Goal: Information Seeking & Learning: Learn about a topic

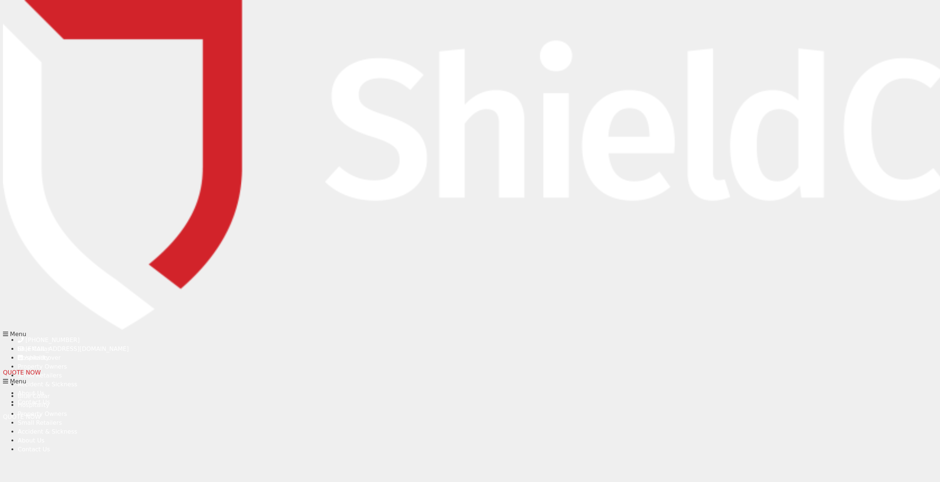
click at [41, 369] on span "QUOTE NOW" at bounding box center [22, 372] width 38 height 7
click at [41, 369] on link "QUOTE NOW" at bounding box center [22, 372] width 38 height 7
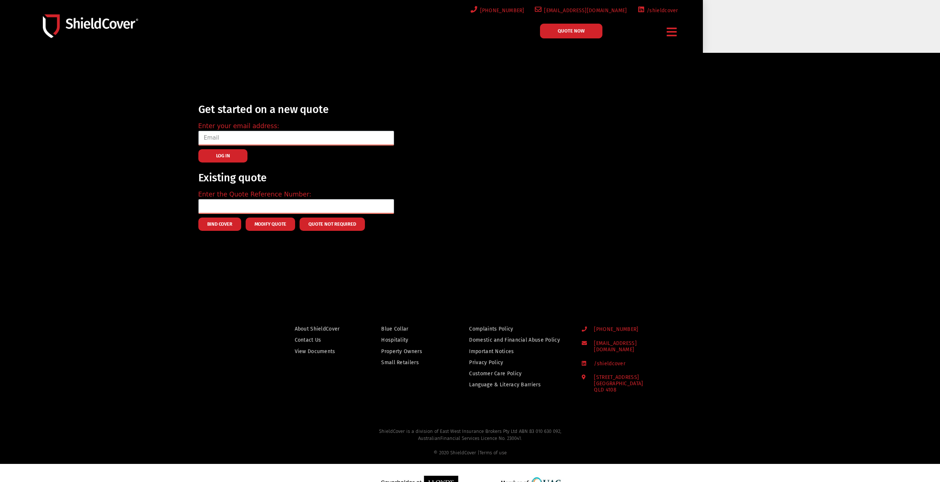
click at [584, 33] on span "QUOTE NOW" at bounding box center [571, 30] width 27 height 5
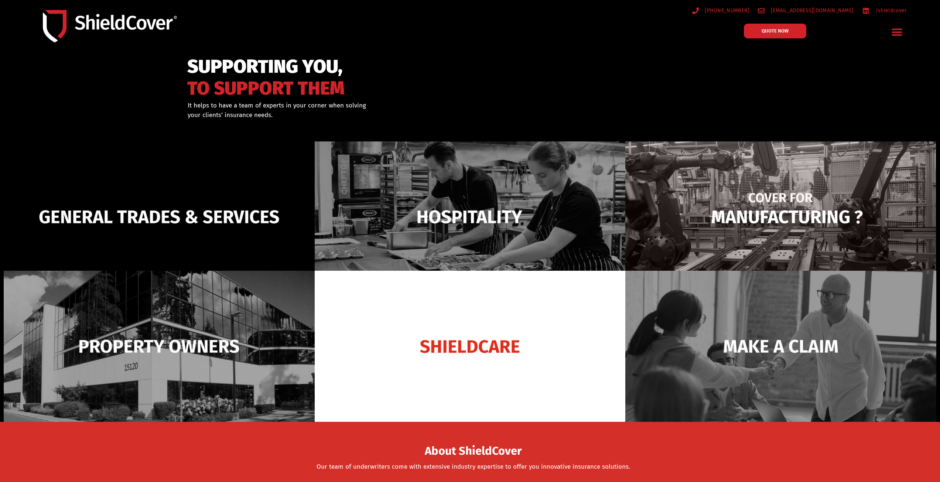
click at [718, 234] on img at bounding box center [780, 216] width 311 height 151
click at [785, 180] on img at bounding box center [780, 216] width 311 height 151
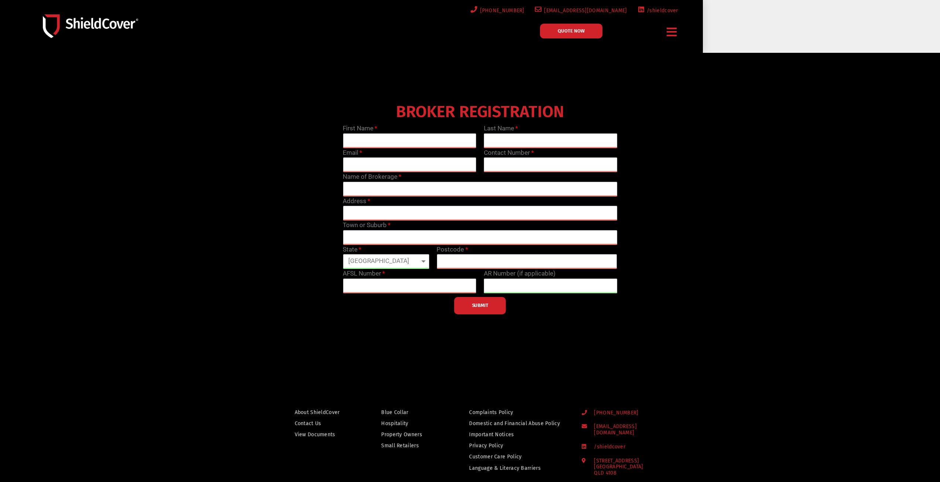
click at [575, 30] on span "QUOTE NOW" at bounding box center [571, 30] width 27 height 5
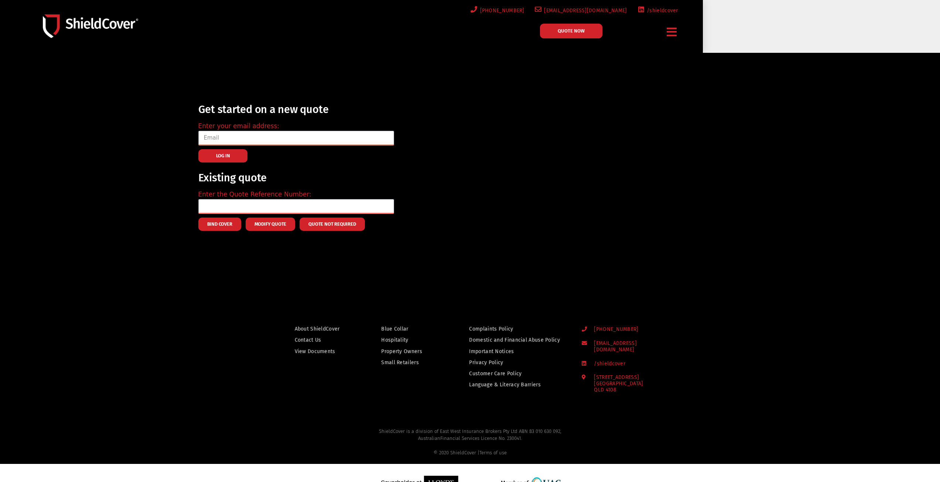
click at [593, 32] on link "QUOTE NOW" at bounding box center [571, 31] width 62 height 15
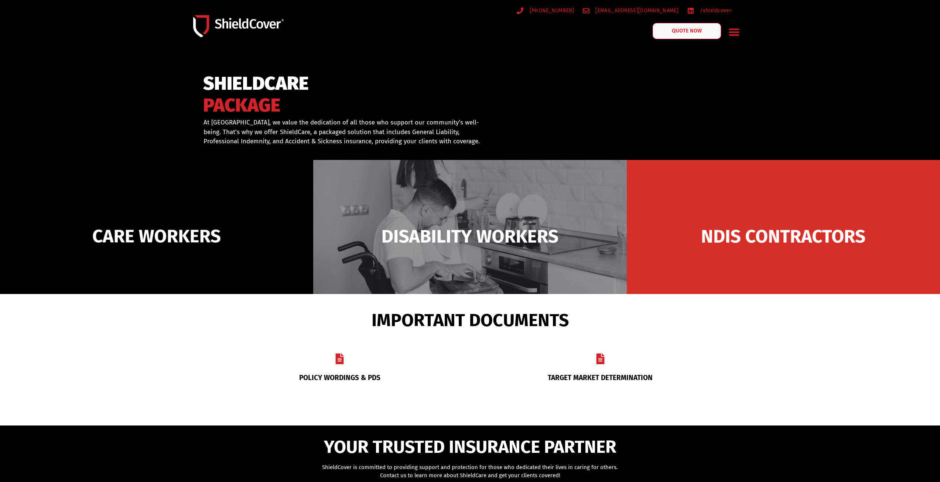
click at [703, 35] on link "QUOTE NOW" at bounding box center [687, 31] width 69 height 16
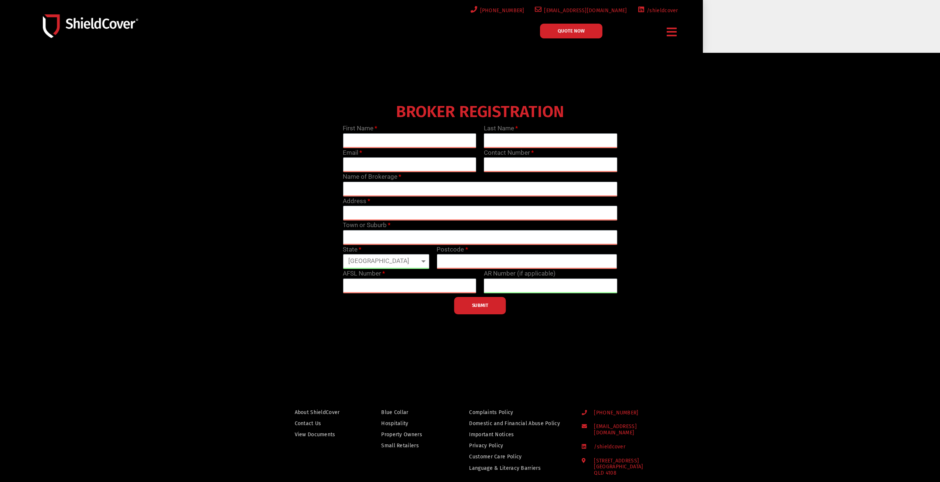
click at [873, 476] on footer "About ShieldCover Contact Us View Documents Blue Collar Hospitality Property Ow…" at bounding box center [470, 437] width 940 height 133
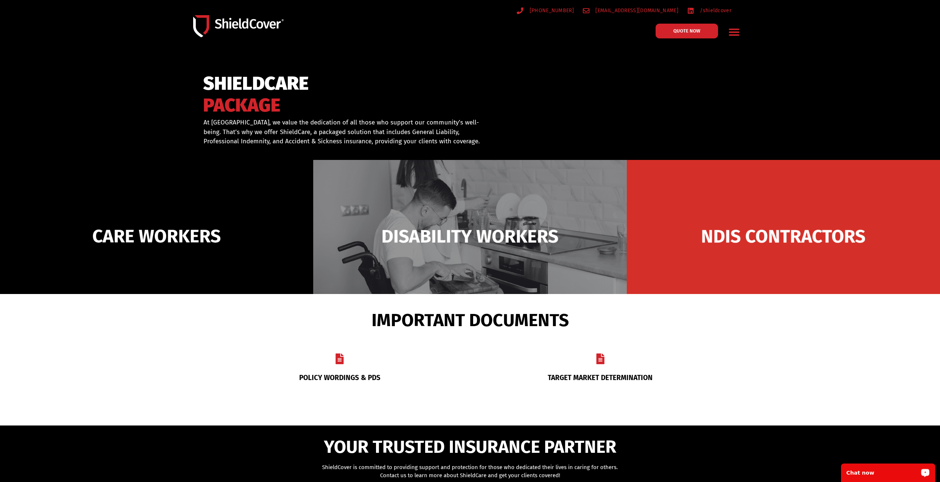
click at [890, 478] on div "Chat now" at bounding box center [888, 473] width 94 height 18
click at [696, 26] on link "QUOTE NOW" at bounding box center [687, 31] width 69 height 16
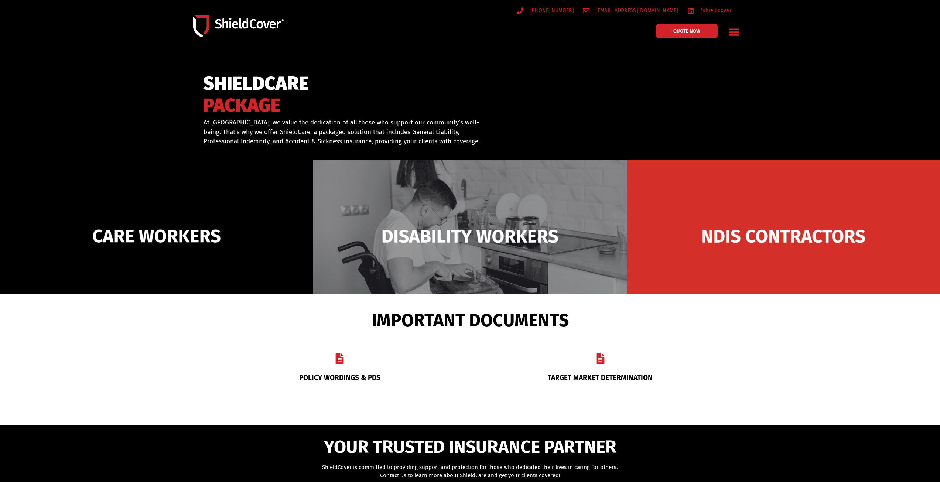
click at [736, 371] on section "POLICY WORDINGS & PDS TARGET MARKET DETERMINATION" at bounding box center [470, 368] width 532 height 58
click at [739, 31] on icon "Menu Toggle" at bounding box center [733, 31] width 11 height 11
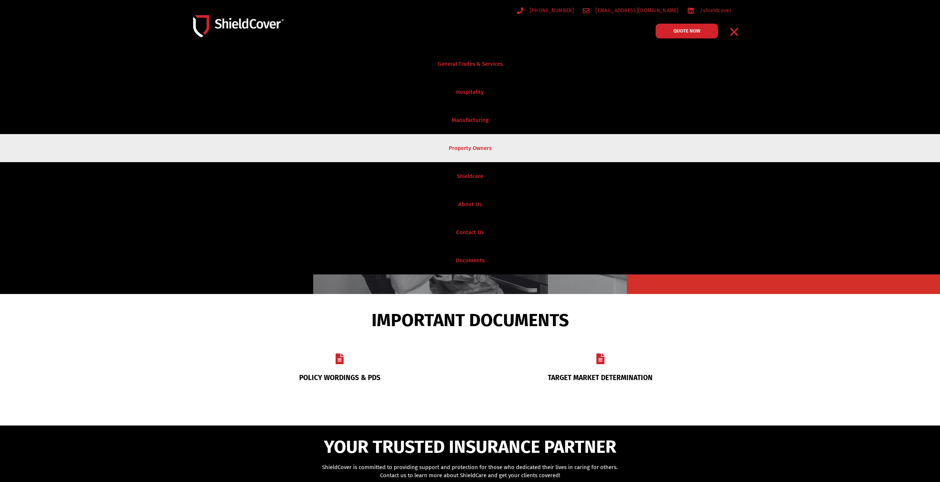
click at [734, 145] on link "Property Owners" at bounding box center [470, 148] width 940 height 28
